Goal: Task Accomplishment & Management: Manage account settings

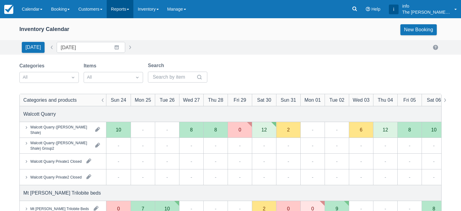
scroll to position [61, 0]
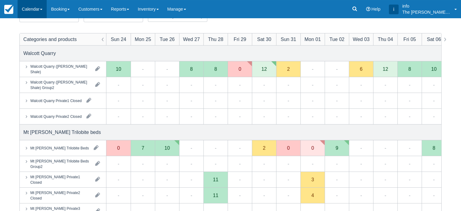
click at [28, 8] on link "Calendar" at bounding box center [32, 9] width 29 height 18
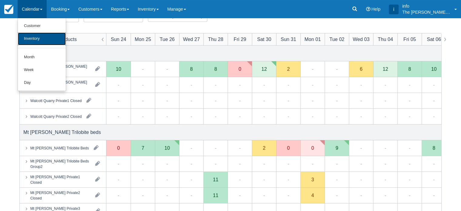
click at [32, 43] on link "Inventory" at bounding box center [42, 38] width 48 height 13
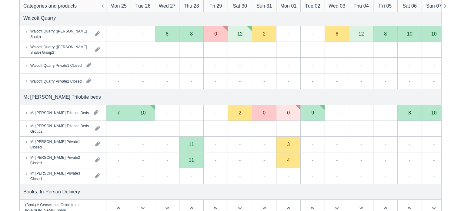
scroll to position [91, 0]
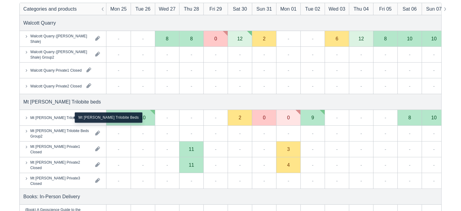
click at [55, 117] on div "Mt [PERSON_NAME] Trilobite Beds" at bounding box center [59, 117] width 59 height 5
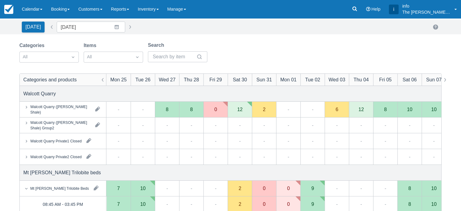
scroll to position [0, 0]
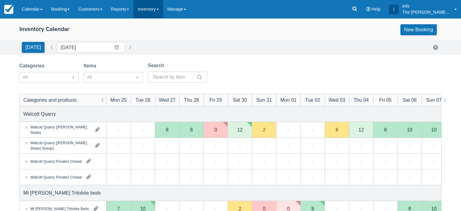
click at [149, 13] on link "Inventory" at bounding box center [147, 9] width 29 height 18
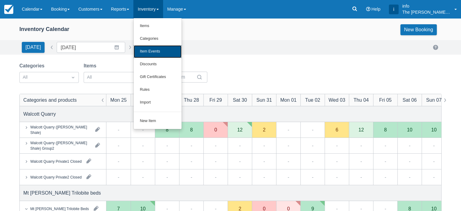
click at [159, 55] on link "Item Events" at bounding box center [158, 51] width 48 height 13
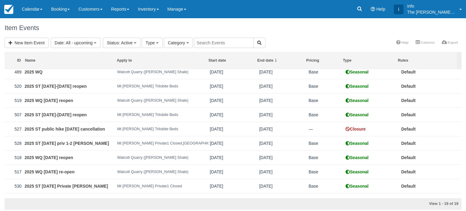
scroll to position [140, 0]
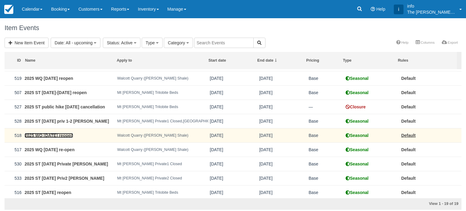
click at [53, 134] on link "2025 WQ [DATE] reopen" at bounding box center [49, 135] width 49 height 5
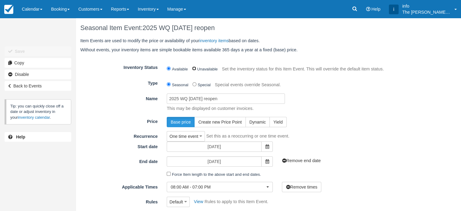
click at [194, 69] on input "Unavailable" at bounding box center [194, 68] width 4 height 4
radio input "true"
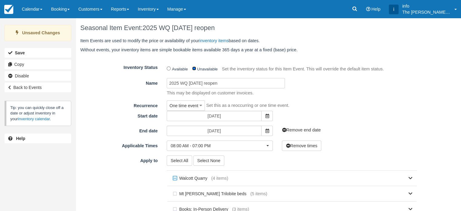
scroll to position [103, 0]
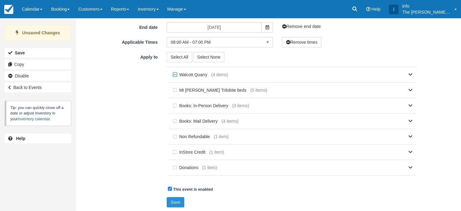
click at [181, 200] on button "Save" at bounding box center [176, 202] width 18 height 10
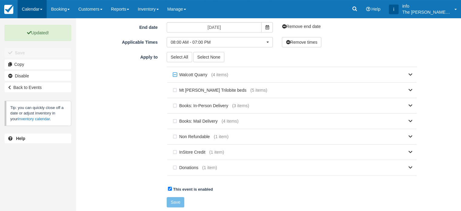
click at [32, 6] on link "Calendar" at bounding box center [32, 9] width 29 height 18
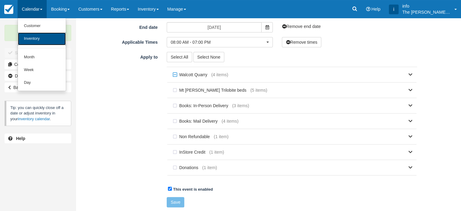
click at [35, 38] on link "Inventory" at bounding box center [42, 38] width 48 height 13
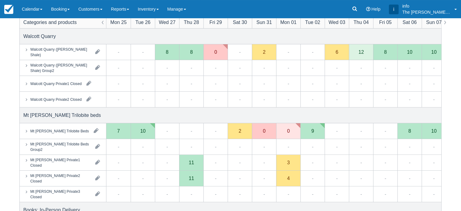
scroll to position [61, 0]
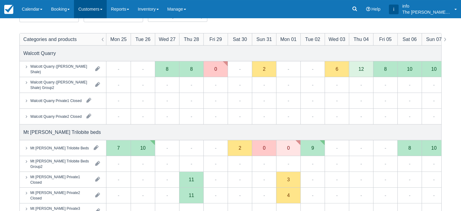
click at [82, 8] on link "Customers" at bounding box center [90, 9] width 33 height 18
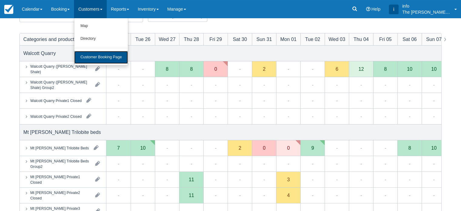
click at [113, 61] on link "Customer Booking Page" at bounding box center [101, 57] width 54 height 13
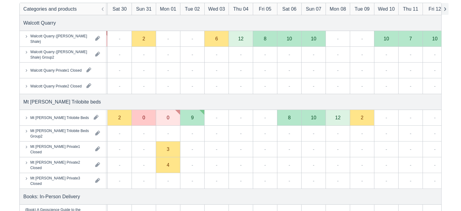
click at [445, 12] on button "button" at bounding box center [444, 9] width 7 height 12
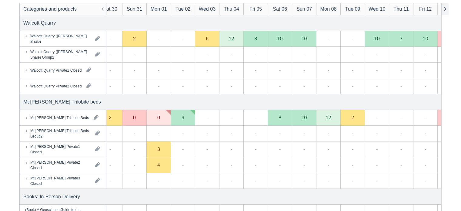
click at [445, 12] on button "button" at bounding box center [444, 9] width 7 height 12
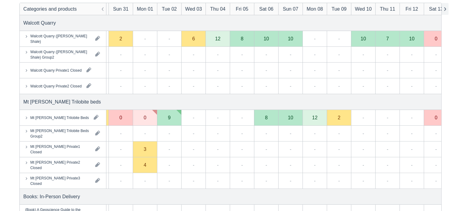
click at [445, 12] on button "button" at bounding box center [444, 9] width 7 height 12
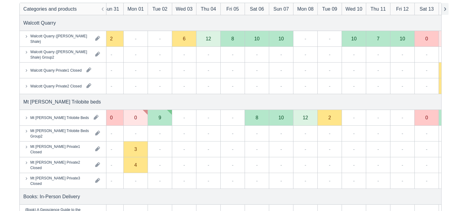
click at [445, 12] on button "button" at bounding box center [444, 9] width 7 height 12
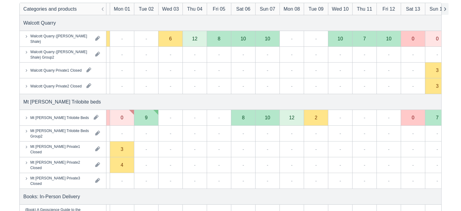
click at [445, 12] on button "button" at bounding box center [444, 9] width 7 height 12
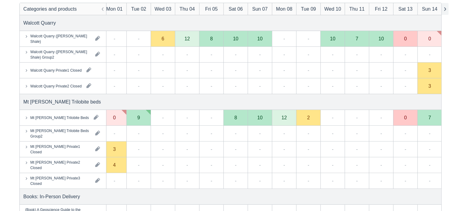
click at [445, 12] on button "button" at bounding box center [444, 9] width 7 height 12
click at [445, 9] on button "button" at bounding box center [444, 9] width 7 height 12
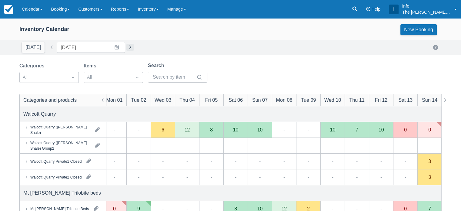
click at [127, 47] on button "button" at bounding box center [129, 47] width 7 height 7
type input "Mon 15 September 2025"
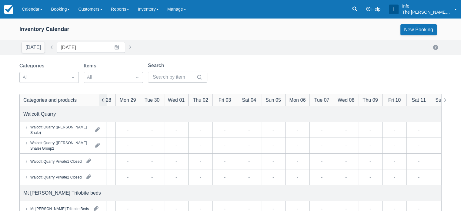
scroll to position [0, 331]
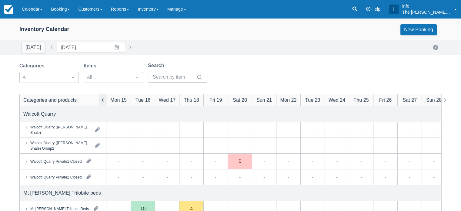
click at [103, 99] on button "button" at bounding box center [102, 100] width 7 height 12
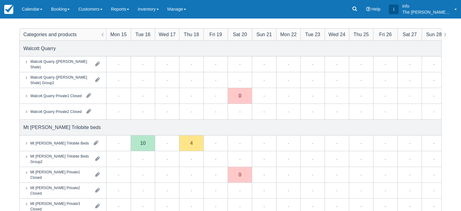
scroll to position [61, 0]
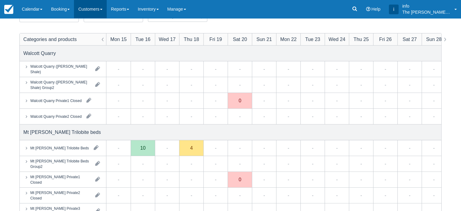
click at [92, 6] on link "Customers" at bounding box center [90, 9] width 33 height 18
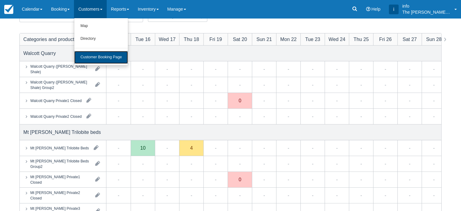
click at [99, 59] on link "Customer Booking Page" at bounding box center [101, 57] width 54 height 13
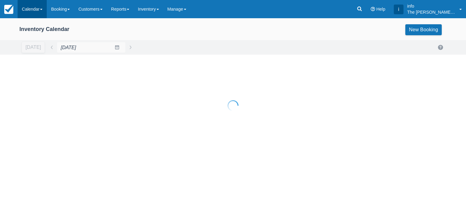
click at [35, 11] on link "Calendar" at bounding box center [32, 9] width 29 height 18
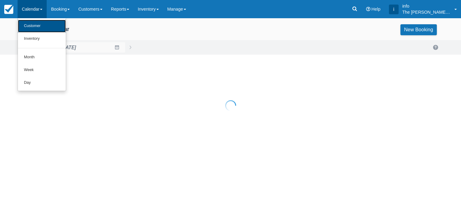
click at [37, 25] on link "Customer" at bounding box center [42, 26] width 48 height 13
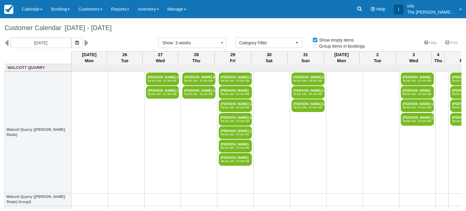
select select
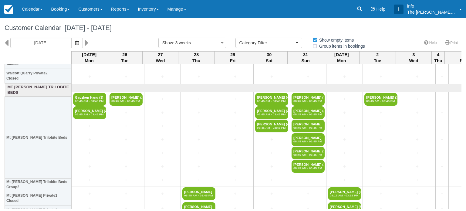
scroll to position [212, 0]
